Goal: Information Seeking & Learning: Learn about a topic

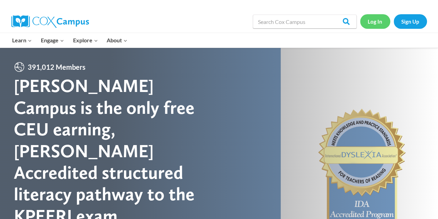
click at [376, 21] on link "Log In" at bounding box center [375, 21] width 30 height 14
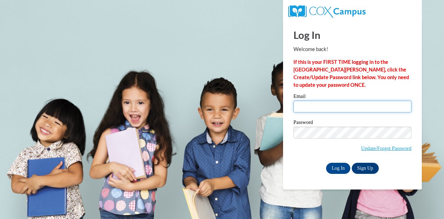
click at [331, 107] on input "Email" at bounding box center [352, 106] width 118 height 12
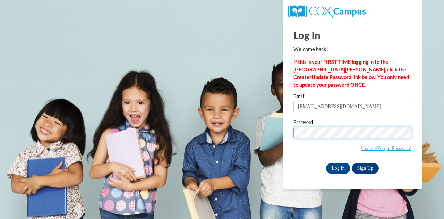
type input "abuffaloe@atlantaspeechschool.org"
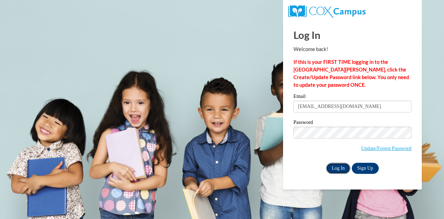
click at [341, 172] on input "Log In" at bounding box center [338, 168] width 24 height 11
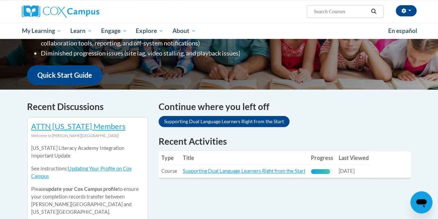
scroll to position [172, 0]
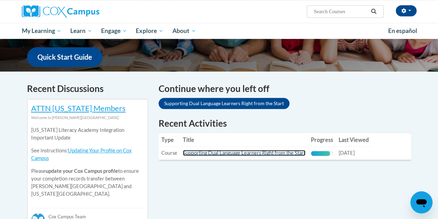
click at [236, 151] on link "Supporting Dual Language Learners Right from the Start" at bounding box center [244, 153] width 123 height 6
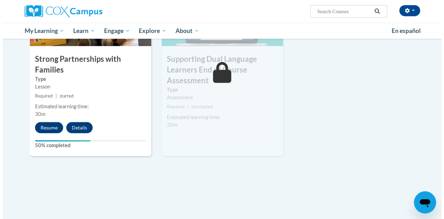
scroll to position [826, 0]
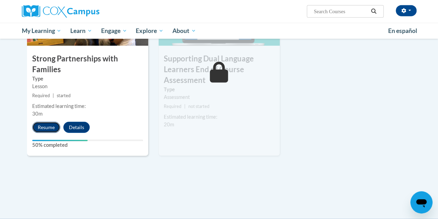
click at [43, 123] on button "Resume" at bounding box center [46, 127] width 28 height 11
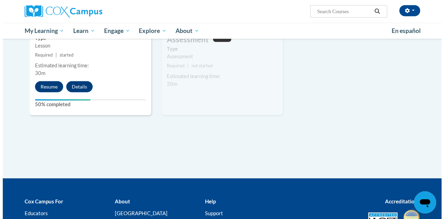
scroll to position [826, 0]
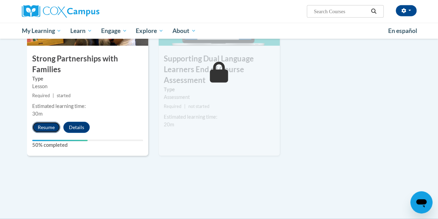
click at [51, 125] on button "Resume" at bounding box center [46, 127] width 28 height 11
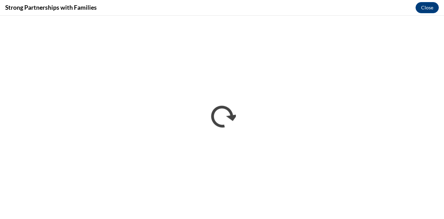
scroll to position [0, 0]
